Goal: Communication & Community: Share content

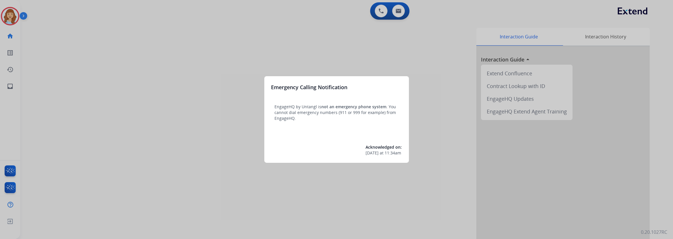
drag, startPoint x: 13, startPoint y: 89, endPoint x: 178, endPoint y: 100, distance: 165.3
click at [178, 100] on div at bounding box center [336, 119] width 673 height 239
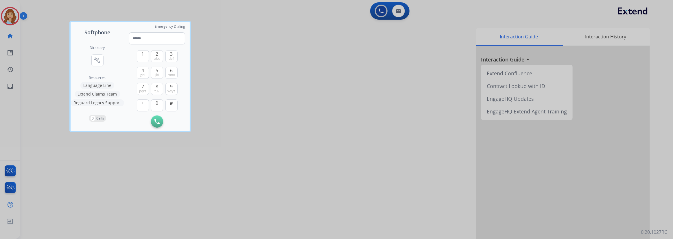
click at [9, 87] on div at bounding box center [336, 119] width 673 height 239
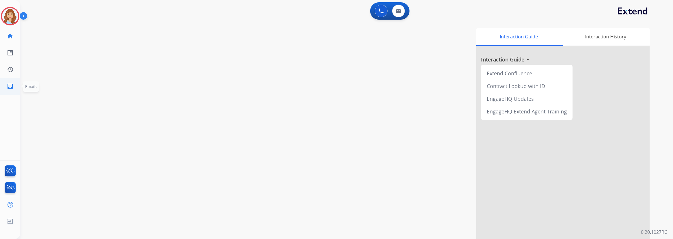
click at [10, 89] on mat-icon "inbox" at bounding box center [10, 86] width 7 height 7
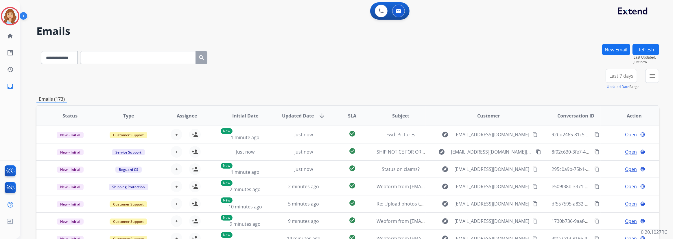
click at [616, 50] on button "New Email" at bounding box center [616, 49] width 28 height 11
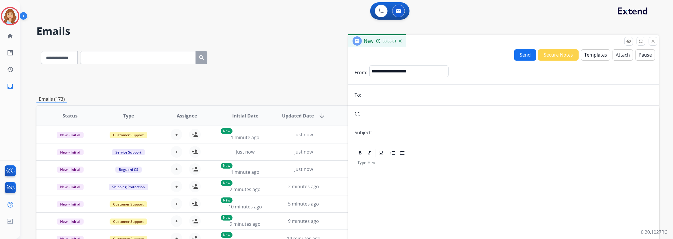
click at [590, 57] on button "Templates" at bounding box center [595, 54] width 29 height 11
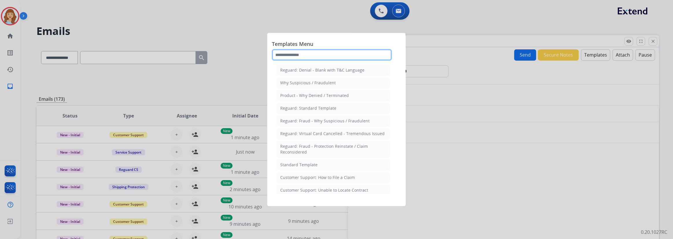
click at [351, 59] on input "text" at bounding box center [332, 55] width 120 height 12
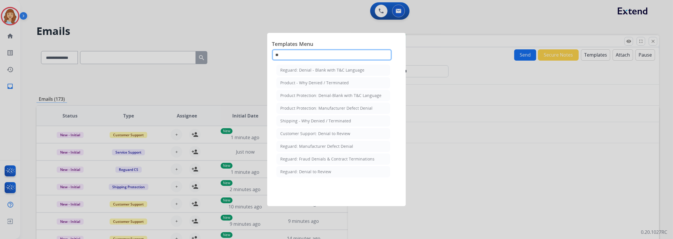
type input "*"
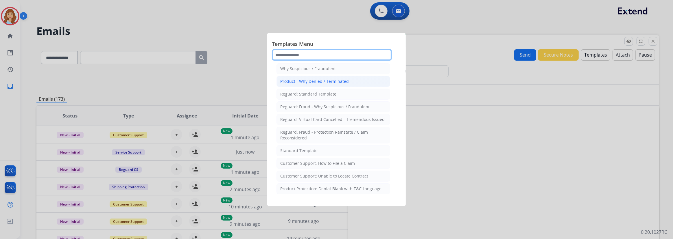
scroll to position [26, 0]
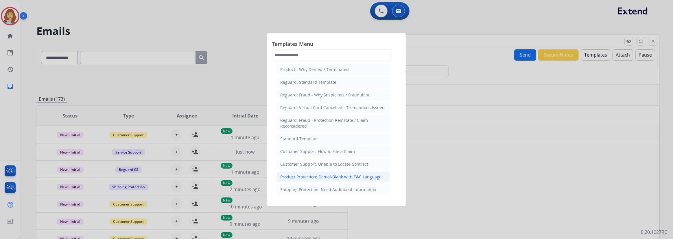
click at [327, 178] on div "Product Protection: Denial-Blank with T&C Language" at bounding box center [330, 177] width 101 height 6
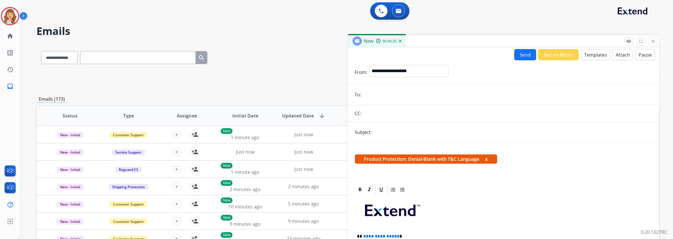
click at [585, 57] on button "Templates" at bounding box center [595, 54] width 29 height 11
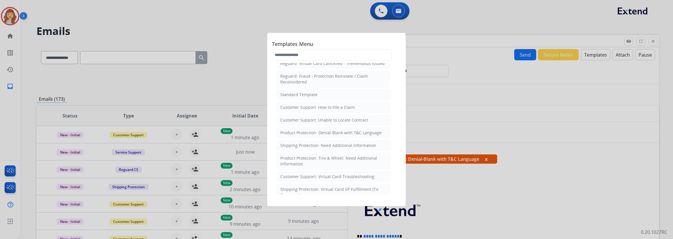
scroll to position [79, 0]
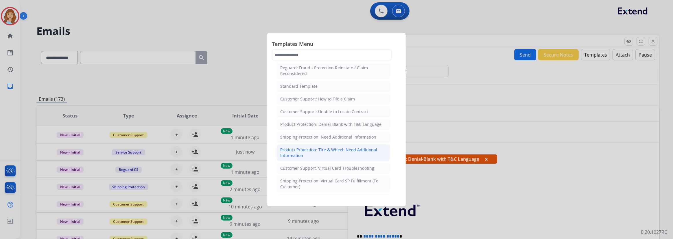
click at [332, 150] on div "Product Protection: Tire & Wheel: Need Additional Information" at bounding box center [333, 153] width 106 height 12
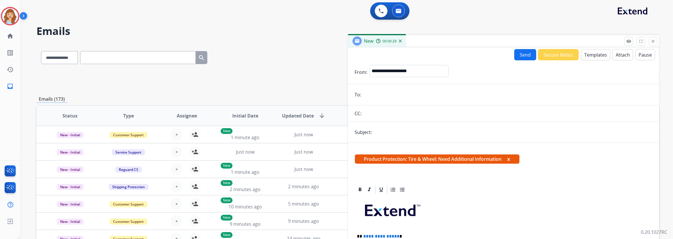
click at [583, 54] on button "Templates" at bounding box center [595, 54] width 29 height 11
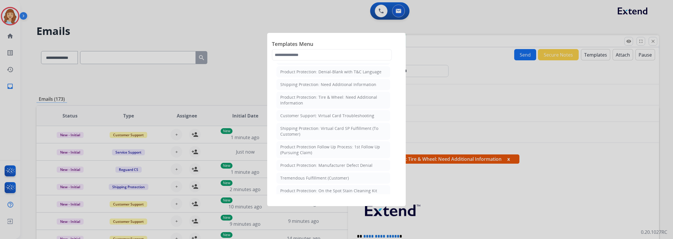
scroll to position [158, 0]
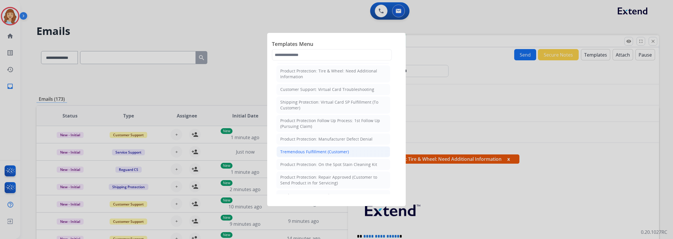
click at [309, 153] on div "Tremendous Fulfillment (Customer)" at bounding box center [314, 152] width 69 height 6
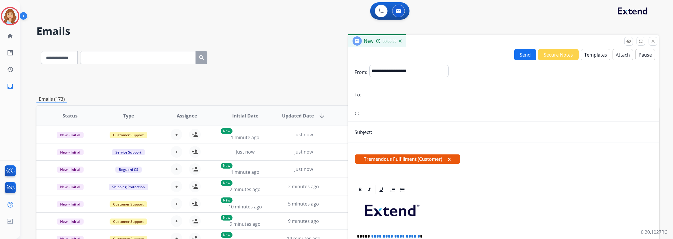
click at [584, 58] on button "Templates" at bounding box center [595, 54] width 29 height 11
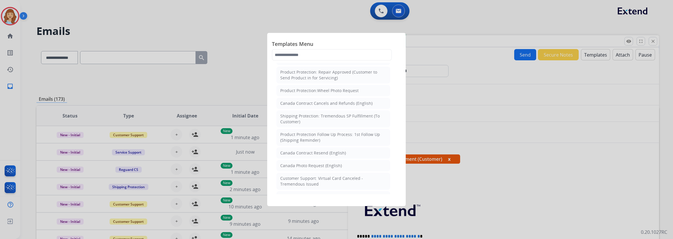
scroll to position [289, 0]
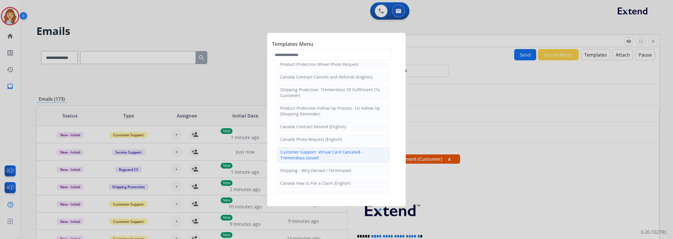
click at [310, 157] on div "Customer Support: Virtual Card Canceled -Tremendous Issued" at bounding box center [333, 156] width 106 height 12
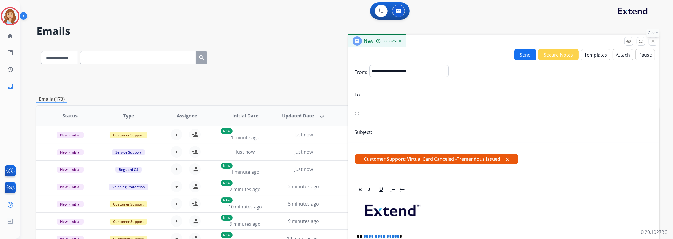
click at [650, 44] on button "close Close" at bounding box center [653, 41] width 9 height 9
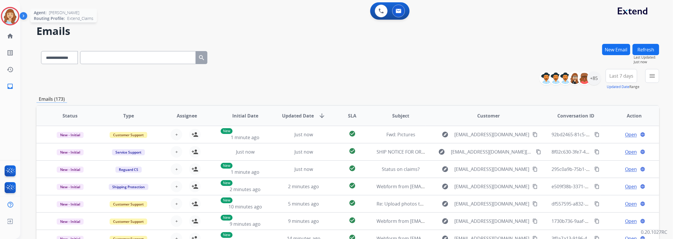
click at [12, 14] on img at bounding box center [10, 16] width 16 height 16
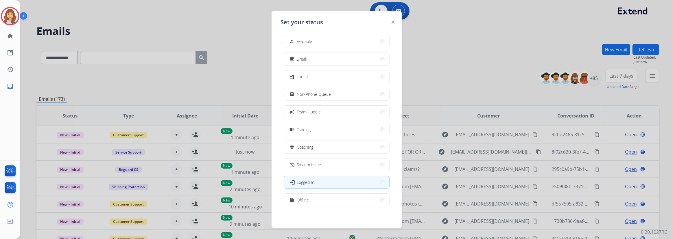
scroll to position [1, 0]
click at [329, 197] on button "work_off Offline" at bounding box center [336, 200] width 105 height 12
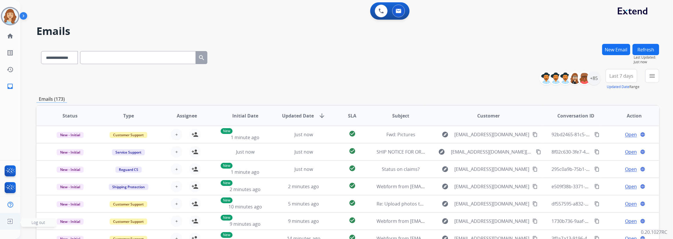
click at [37, 223] on span "Log out" at bounding box center [39, 222] width 14 height 5
